Goal: Register for event/course

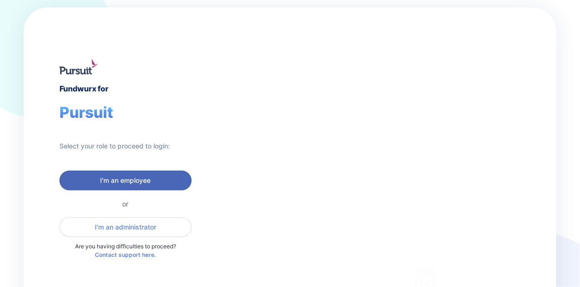
click at [120, 181] on span "I'm an employee" at bounding box center [126, 180] width 51 height 9
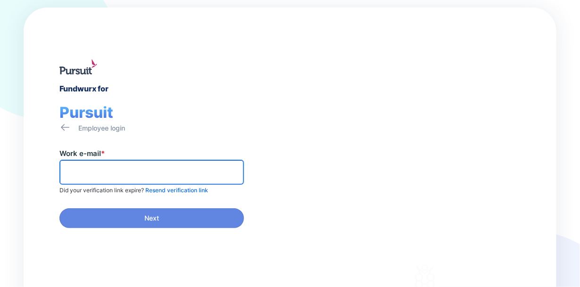
click at [79, 171] on input "text" at bounding box center [152, 172] width 176 height 15
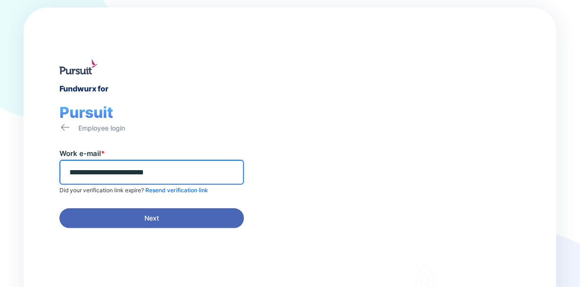
type input "**********"
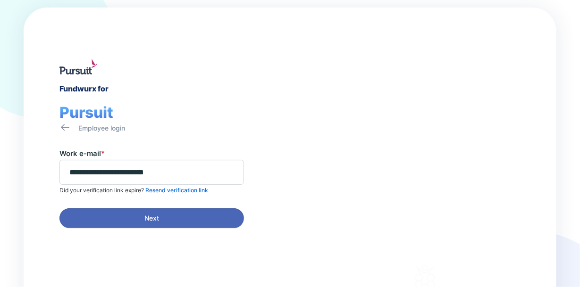
click at [114, 215] on span "Next" at bounding box center [152, 218] width 172 height 9
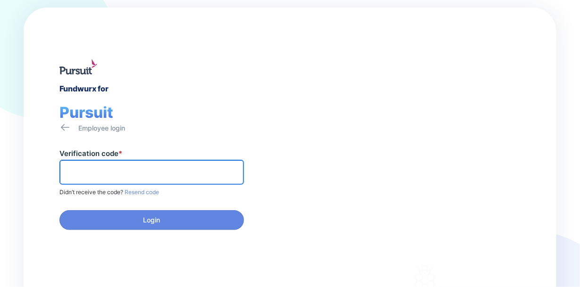
click at [80, 170] on input "text" at bounding box center [152, 172] width 176 height 15
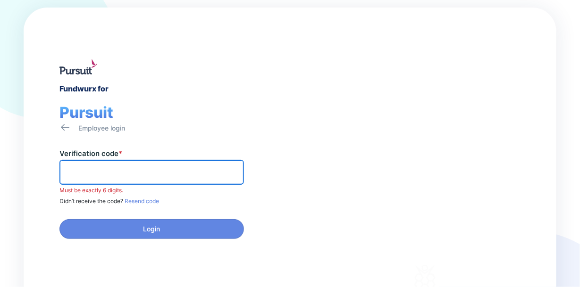
click at [82, 170] on input "text" at bounding box center [152, 172] width 176 height 15
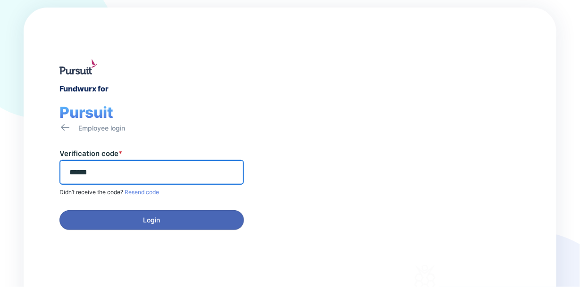
type input "******"
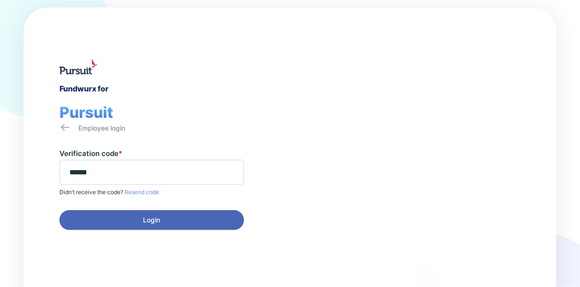
click at [135, 216] on span "Login" at bounding box center [152, 220] width 172 height 9
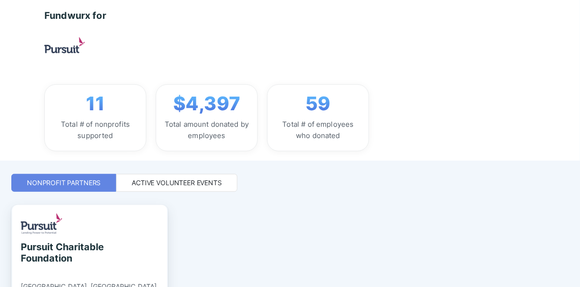
scroll to position [68, 0]
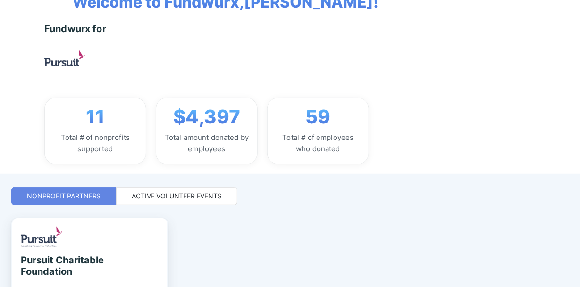
click at [206, 195] on div "Active Volunteer Events" at bounding box center [177, 196] width 90 height 9
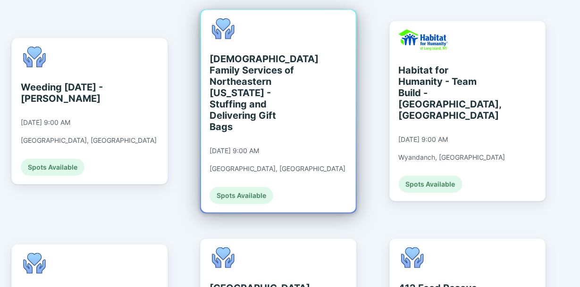
scroll to position [292, 0]
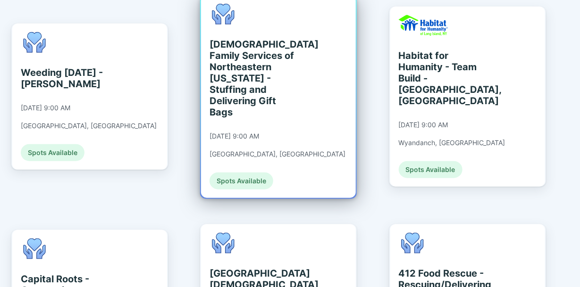
click at [247, 173] on div "Spots Available" at bounding box center [242, 181] width 64 height 17
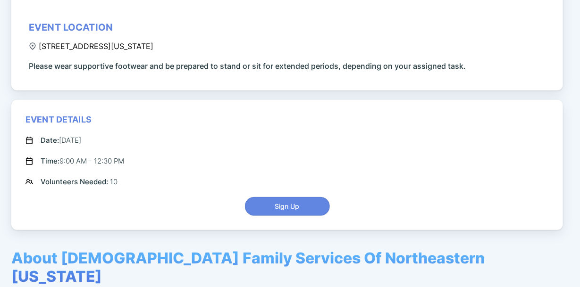
scroll to position [189, 0]
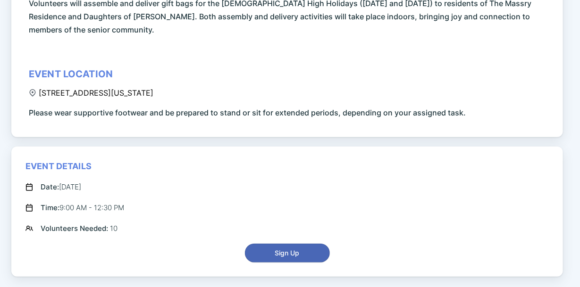
click at [290, 250] on span "Sign Up" at bounding box center [287, 253] width 25 height 9
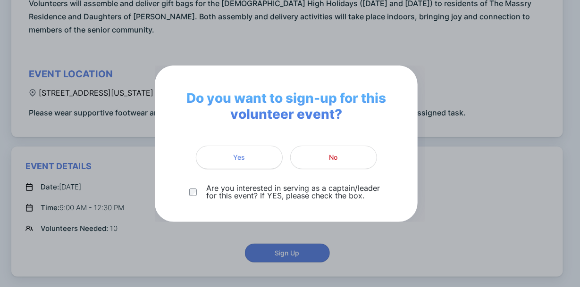
click at [249, 157] on span "Yes" at bounding box center [239, 157] width 75 height 9
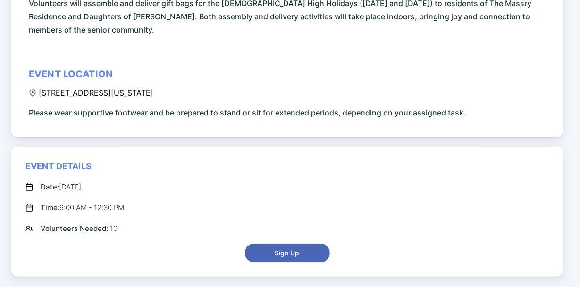
click at [296, 254] on span "Sign Up" at bounding box center [287, 253] width 25 height 9
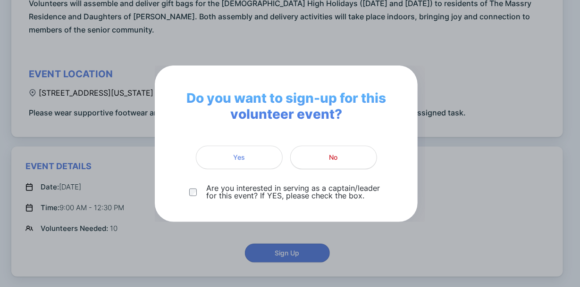
click at [336, 155] on span "No" at bounding box center [333, 157] width 8 height 9
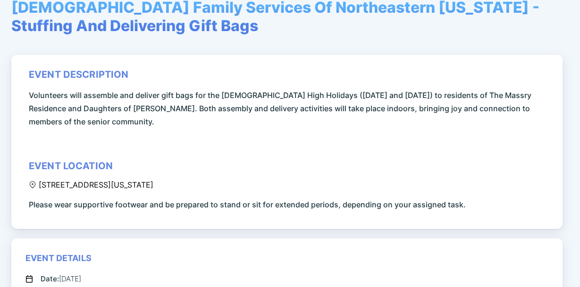
scroll to position [283, 0]
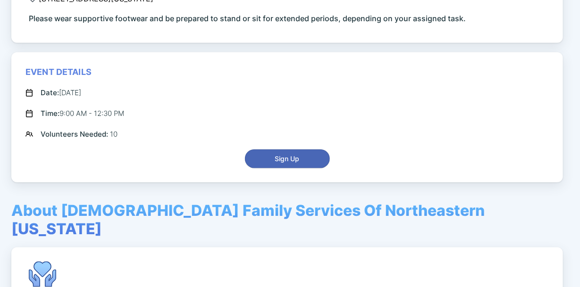
click at [296, 157] on span "Sign Up" at bounding box center [287, 158] width 25 height 9
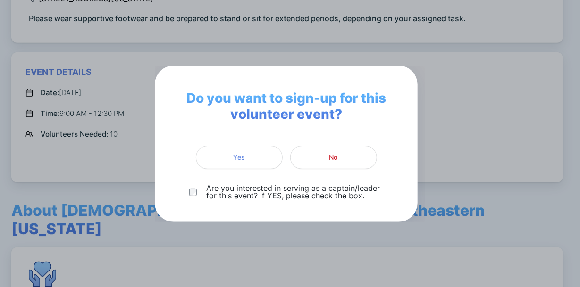
click at [455, 250] on div "Do you want to sign-up for this volunteer event? Yes No Are you interested in s…" at bounding box center [290, 143] width 580 height 287
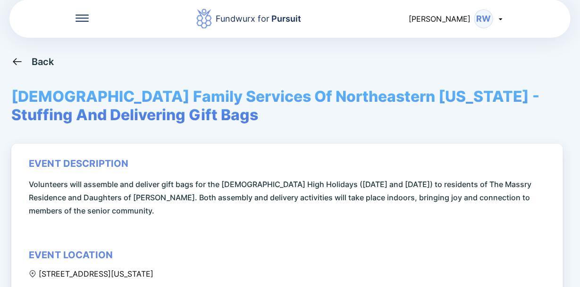
scroll to position [0, 0]
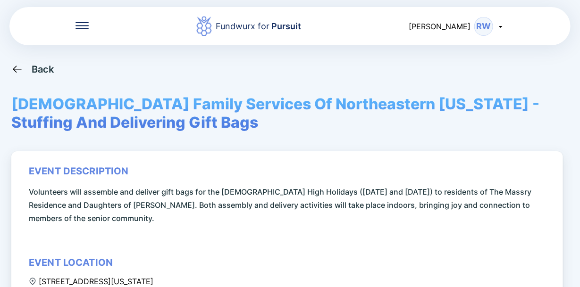
click at [17, 69] on icon at bounding box center [17, 69] width 12 height 12
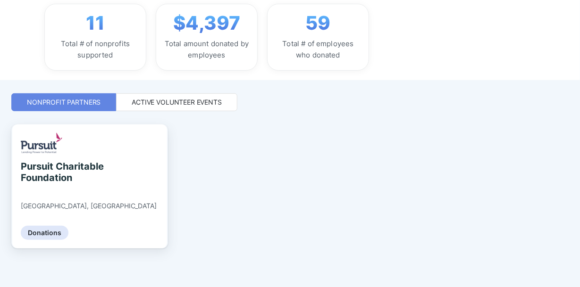
scroll to position [163, 0]
click at [176, 101] on div "Active Volunteer Events" at bounding box center [177, 101] width 90 height 9
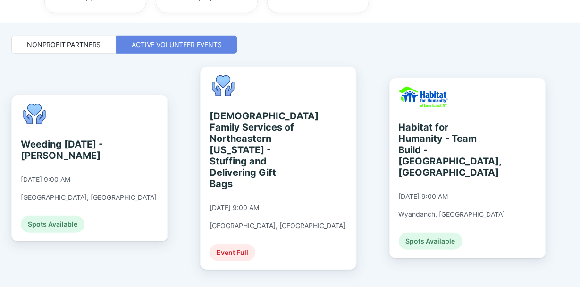
scroll to position [257, 0]
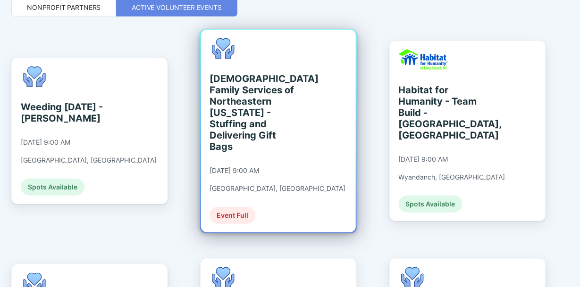
click at [257, 101] on div "[DEMOGRAPHIC_DATA] Family Services of Northeastern [US_STATE] - Stuffing and De…" at bounding box center [253, 112] width 86 height 79
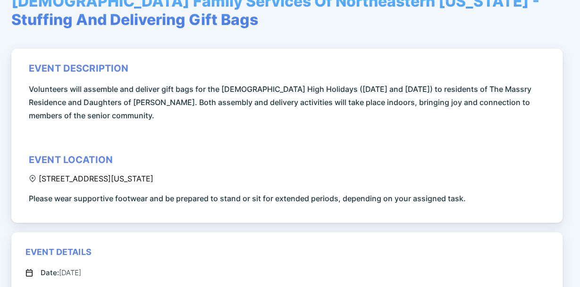
scroll to position [99, 0]
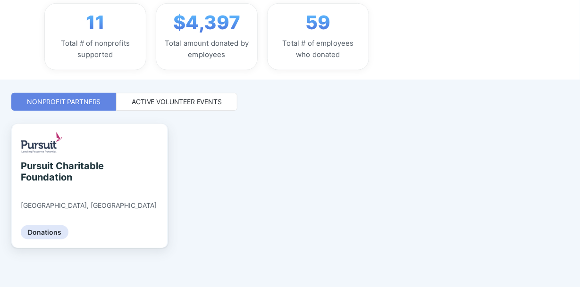
scroll to position [116, 0]
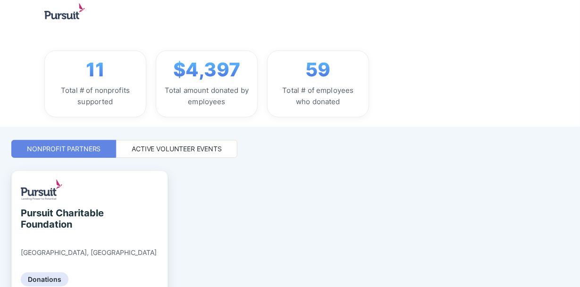
click at [98, 94] on div "Total # of nonprofits supported" at bounding box center [95, 96] width 86 height 23
click at [162, 149] on div "Active Volunteer Events" at bounding box center [177, 148] width 90 height 9
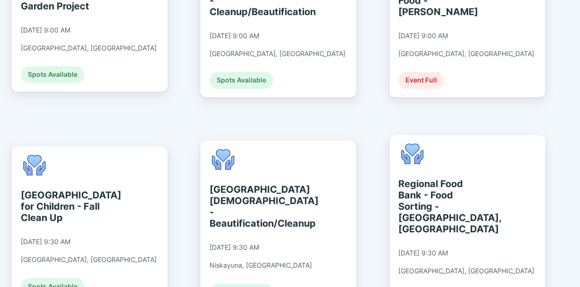
scroll to position [635, 0]
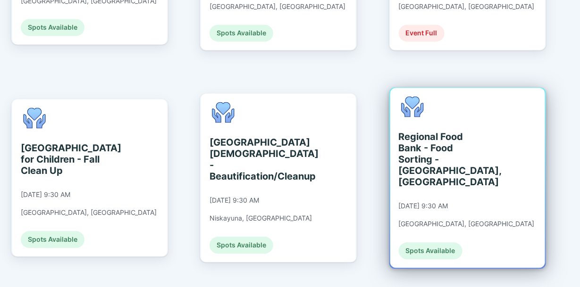
click at [464, 132] on div "Regional Food Bank - Food Sorting - [GEOGRAPHIC_DATA], [GEOGRAPHIC_DATA]" at bounding box center [442, 160] width 86 height 57
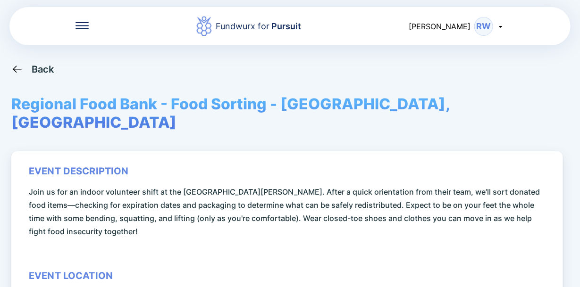
click at [14, 69] on icon at bounding box center [17, 69] width 8 height 7
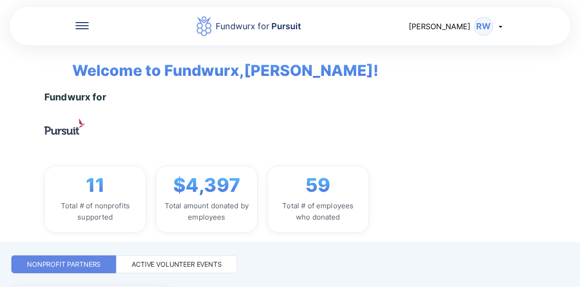
click at [176, 261] on div "Active Volunteer Events" at bounding box center [177, 264] width 90 height 9
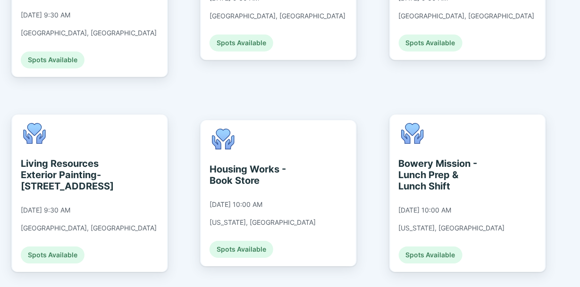
scroll to position [1086, 0]
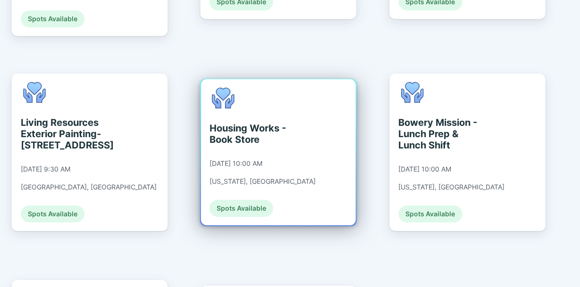
click at [315, 114] on div "Housing Works - Book Store [DATE] 10:00 AM [US_STATE], [GEOGRAPHIC_DATA] Spots …" at bounding box center [278, 152] width 155 height 146
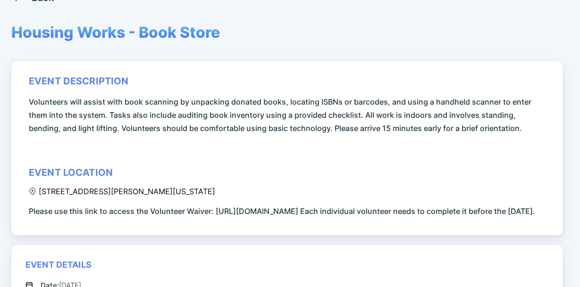
scroll to position [94, 0]
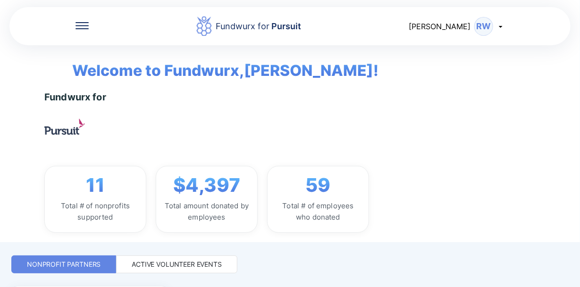
click at [169, 262] on div "Active Volunteer Events" at bounding box center [177, 264] width 90 height 9
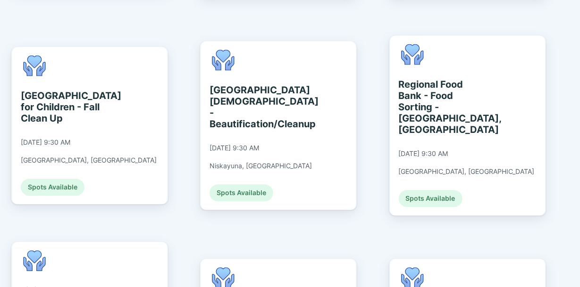
scroll to position [669, 0]
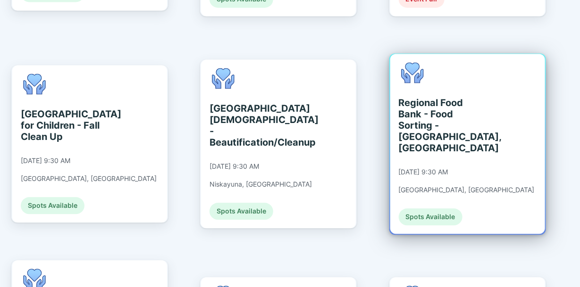
click at [449, 98] on div "Regional Food Bank - Food Sorting - [GEOGRAPHIC_DATA], [GEOGRAPHIC_DATA]" at bounding box center [442, 125] width 86 height 57
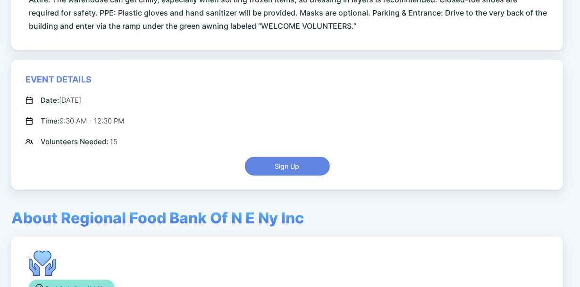
scroll to position [330, 0]
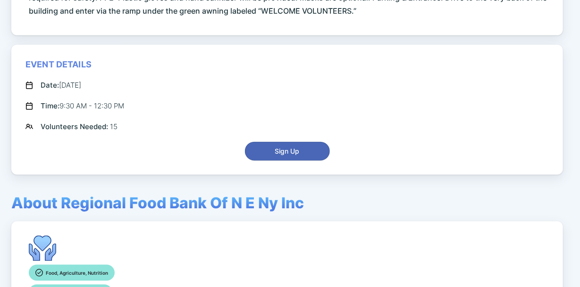
click at [292, 147] on span "Sign Up" at bounding box center [287, 151] width 25 height 9
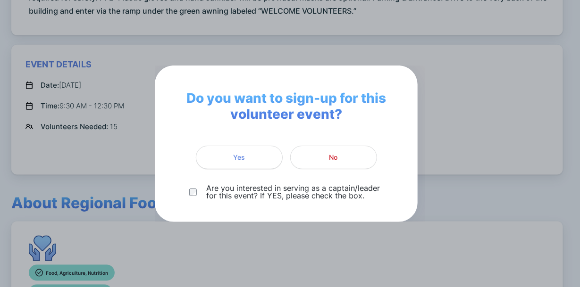
click at [243, 154] on span "Yes" at bounding box center [239, 157] width 12 height 9
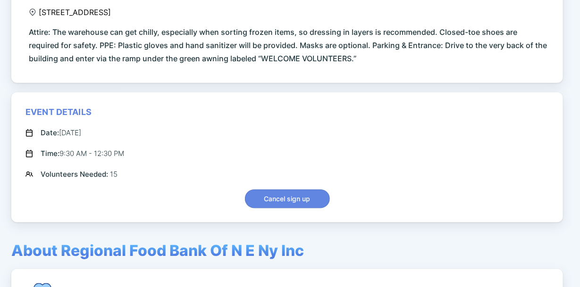
scroll to position [261, 0]
